Goal: Book appointment/travel/reservation

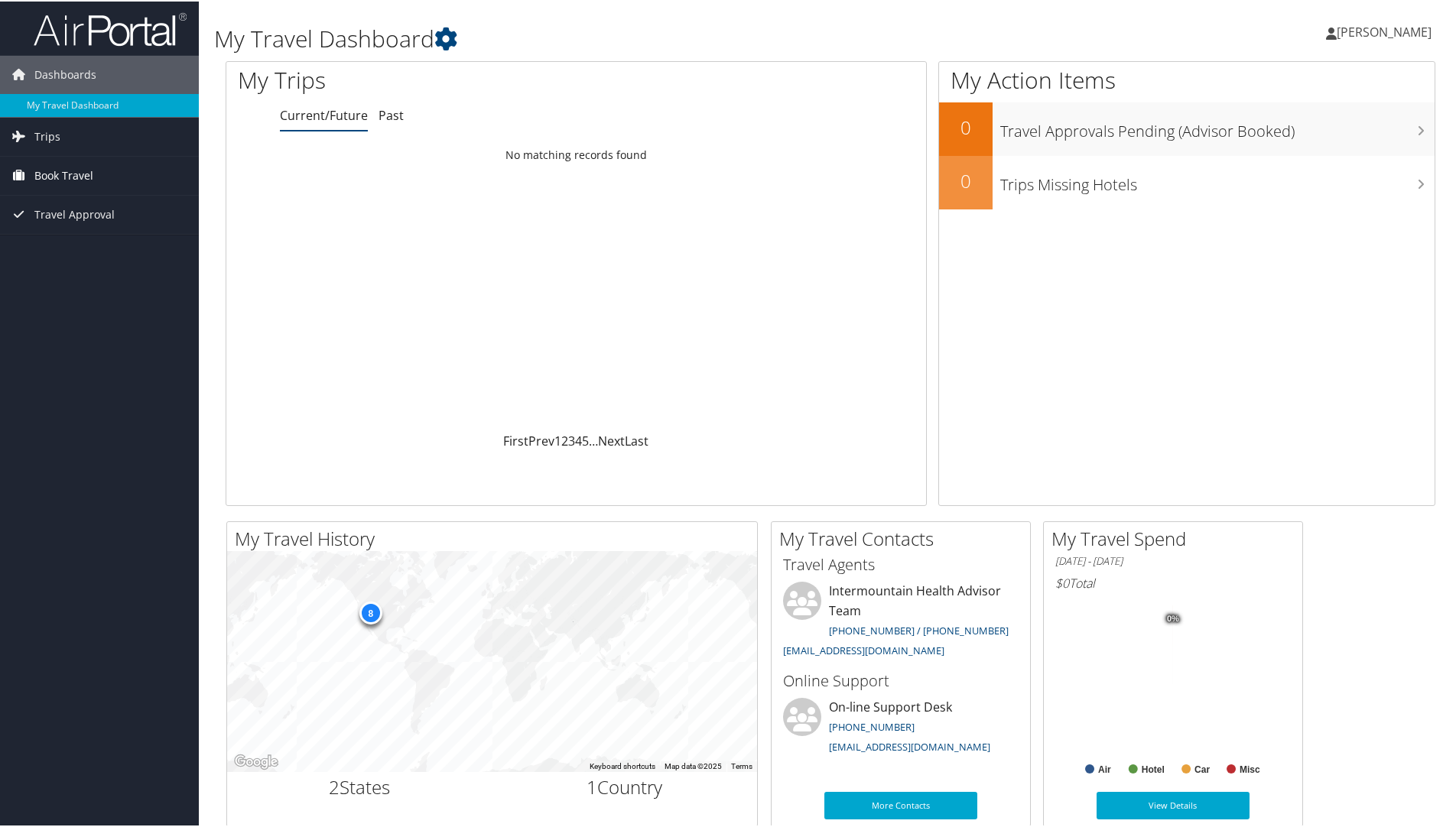
click at [58, 168] on span "Book Travel" at bounding box center [63, 173] width 59 height 38
click at [55, 127] on span "Trips" at bounding box center [48, 135] width 26 height 38
click at [85, 318] on link "Book/Manage Online Trips" at bounding box center [99, 319] width 199 height 23
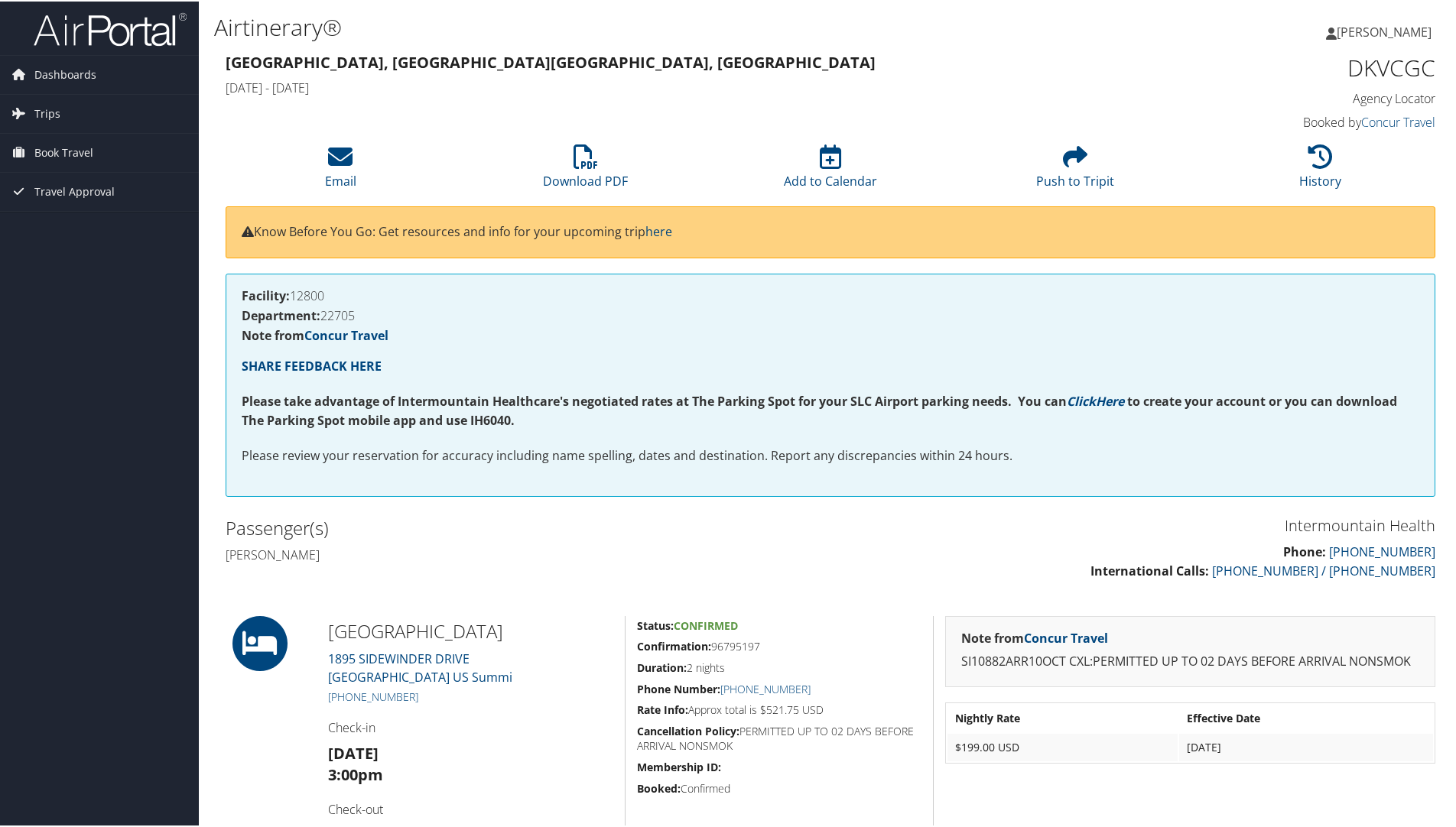
click at [714, 629] on span "Confirmed" at bounding box center [705, 624] width 64 height 15
click at [49, 149] on span "Book Travel" at bounding box center [63, 150] width 59 height 38
click at [79, 218] on link "Book/Manage Online Trips" at bounding box center [99, 228] width 199 height 23
click at [92, 235] on link "Book/Manage Online Trips" at bounding box center [99, 228] width 199 height 23
